Goal: Transaction & Acquisition: Subscribe to service/newsletter

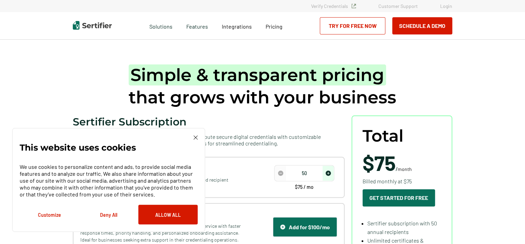
click at [195, 138] on img at bounding box center [196, 138] width 4 height 4
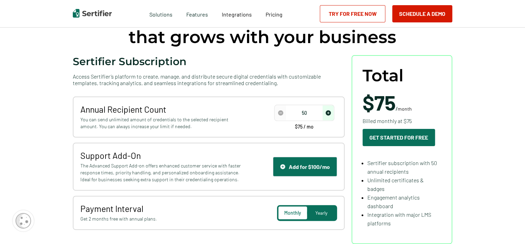
scroll to position [69, 0]
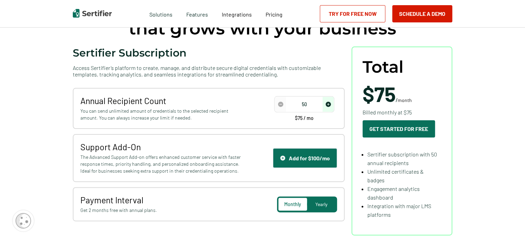
click at [327, 207] on div "Yearly" at bounding box center [321, 204] width 29 height 13
click at [327, 104] on img "increase number" at bounding box center [328, 104] width 5 height 5
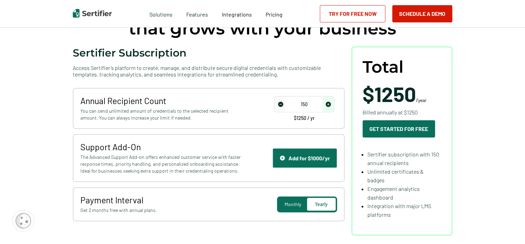
click at [327, 104] on img "increase number" at bounding box center [328, 104] width 5 height 5
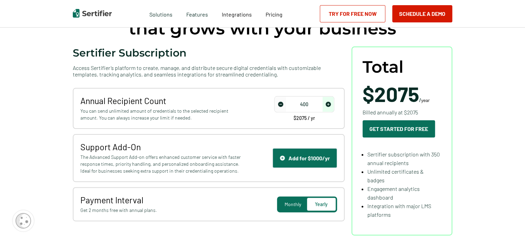
click at [327, 104] on img "increase number" at bounding box center [328, 104] width 5 height 5
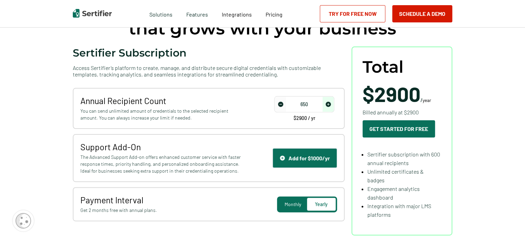
click at [327, 104] on img "increase number" at bounding box center [328, 104] width 5 height 5
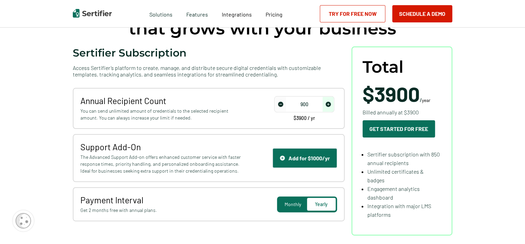
click at [327, 104] on img "increase number" at bounding box center [328, 104] width 5 height 5
type input "1000"
click at [327, 104] on img "increase number" at bounding box center [328, 104] width 5 height 5
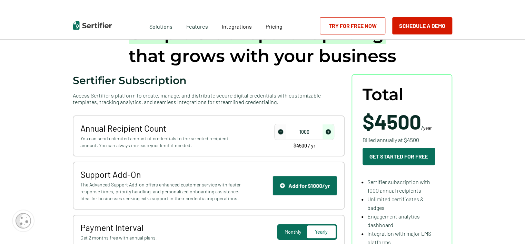
scroll to position [0, 0]
